Goal: Find specific page/section: Find specific page/section

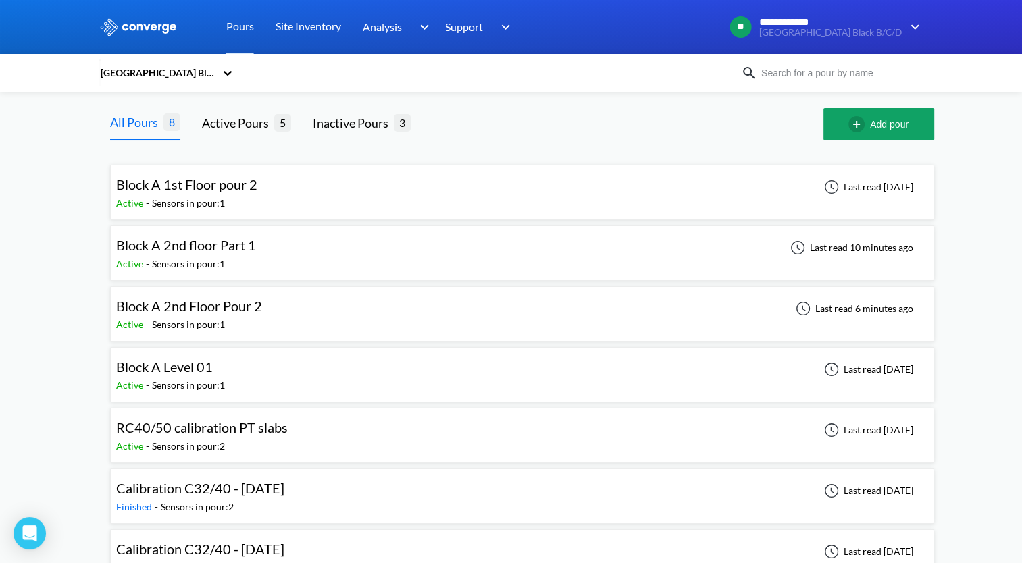
click at [167, 367] on span "Block A Level 01" at bounding box center [164, 367] width 97 height 16
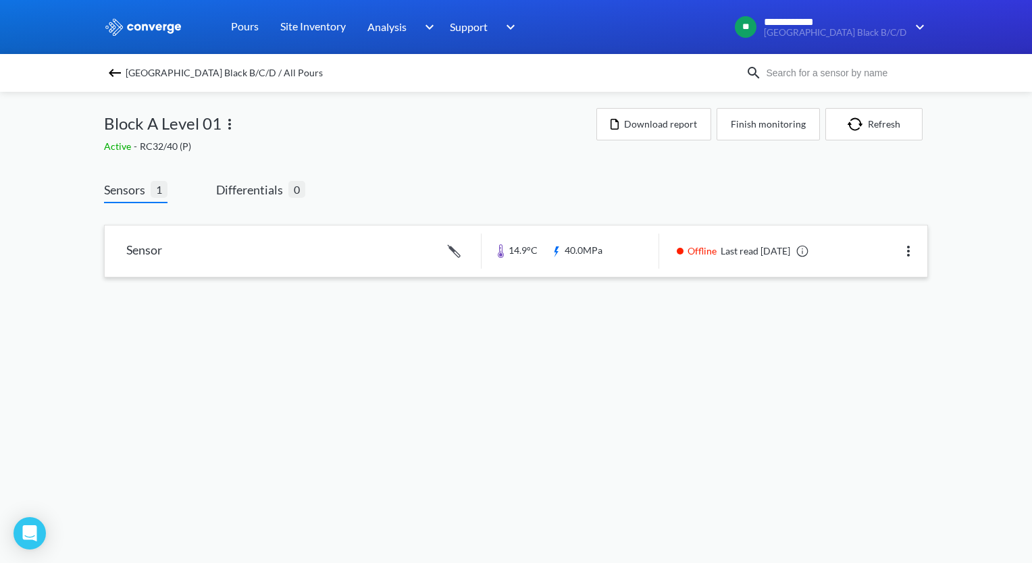
click at [141, 251] on link at bounding box center [516, 251] width 822 height 51
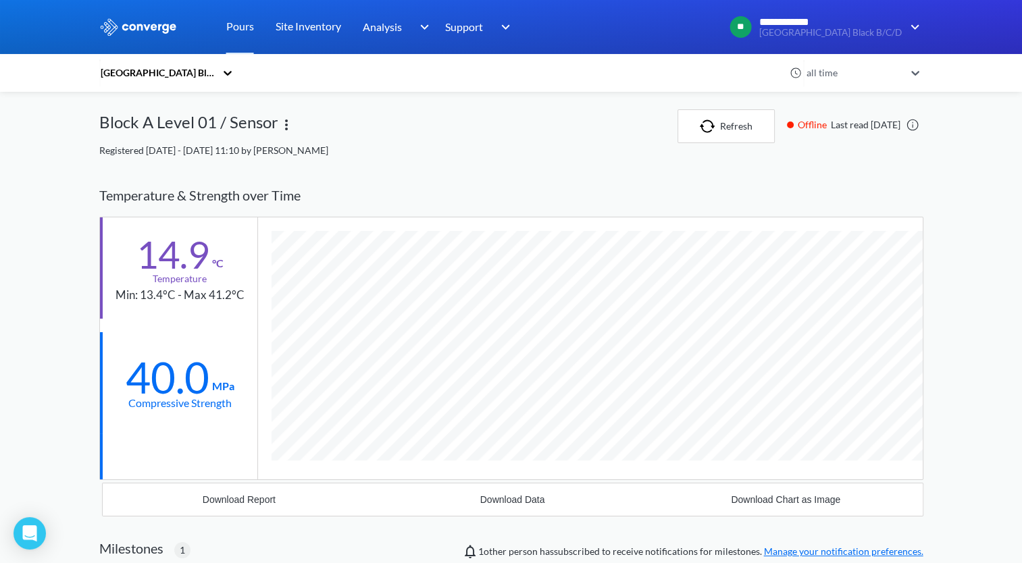
click at [232, 74] on icon at bounding box center [227, 73] width 8 height 5
click at [240, 29] on link "Pours" at bounding box center [240, 27] width 28 height 54
